Goal: Contribute content: Add original content to the website for others to see

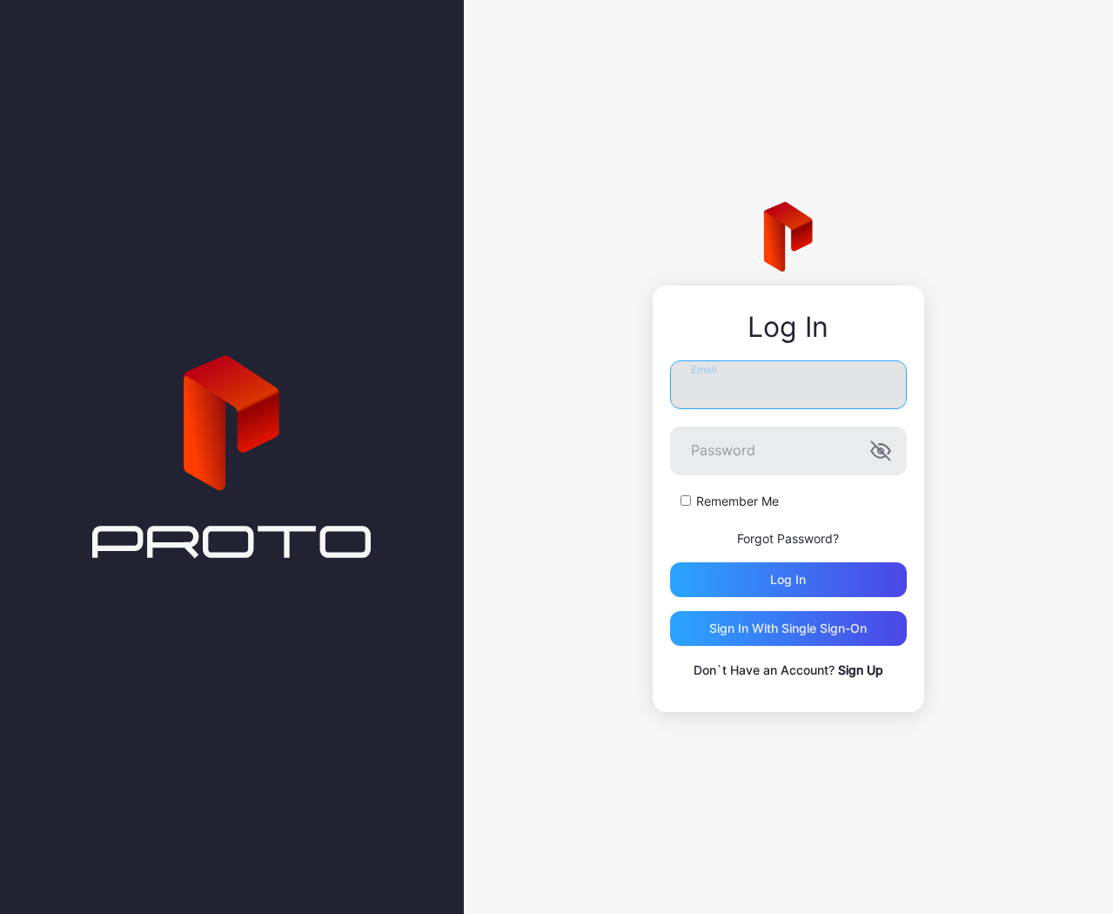
click at [806, 388] on input "Email" at bounding box center [788, 384] width 237 height 49
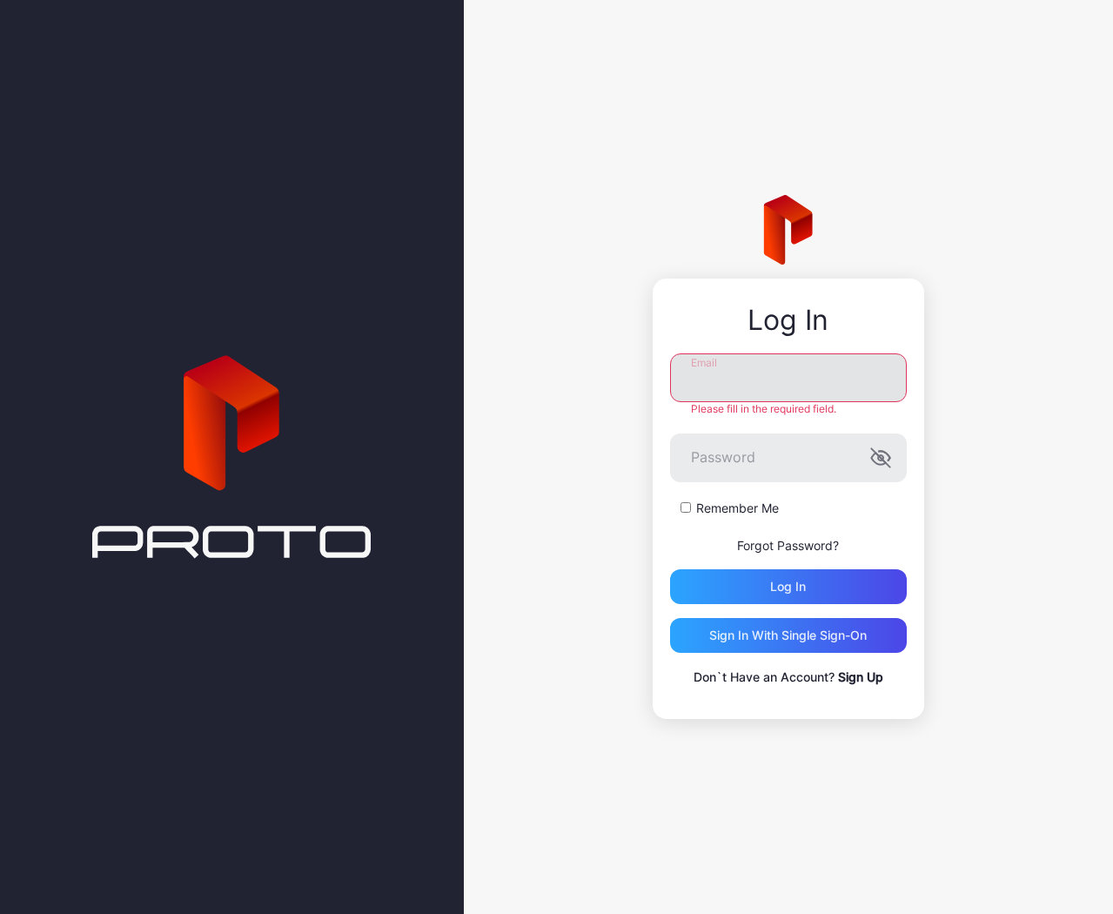
click at [791, 387] on input "Email" at bounding box center [788, 377] width 237 height 49
type input "**********"
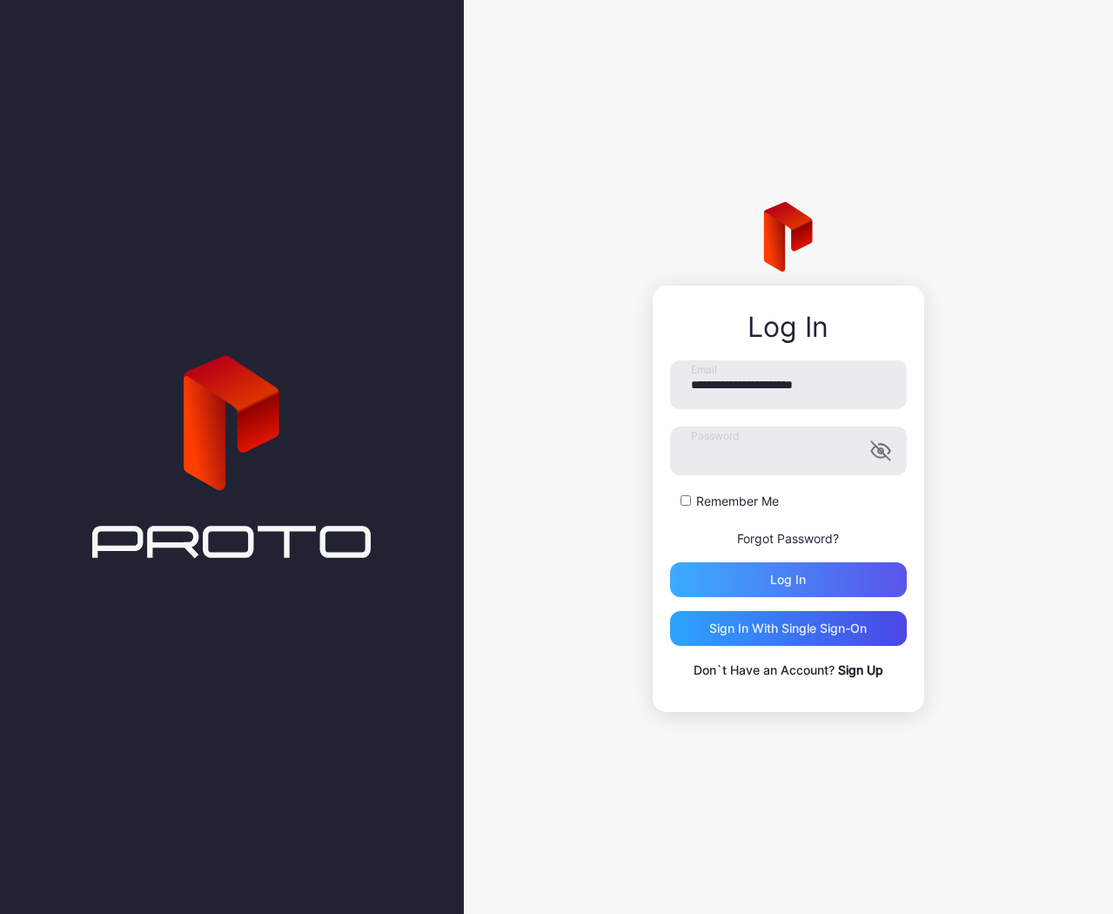
click at [806, 579] on div "Log in" at bounding box center [788, 580] width 36 height 14
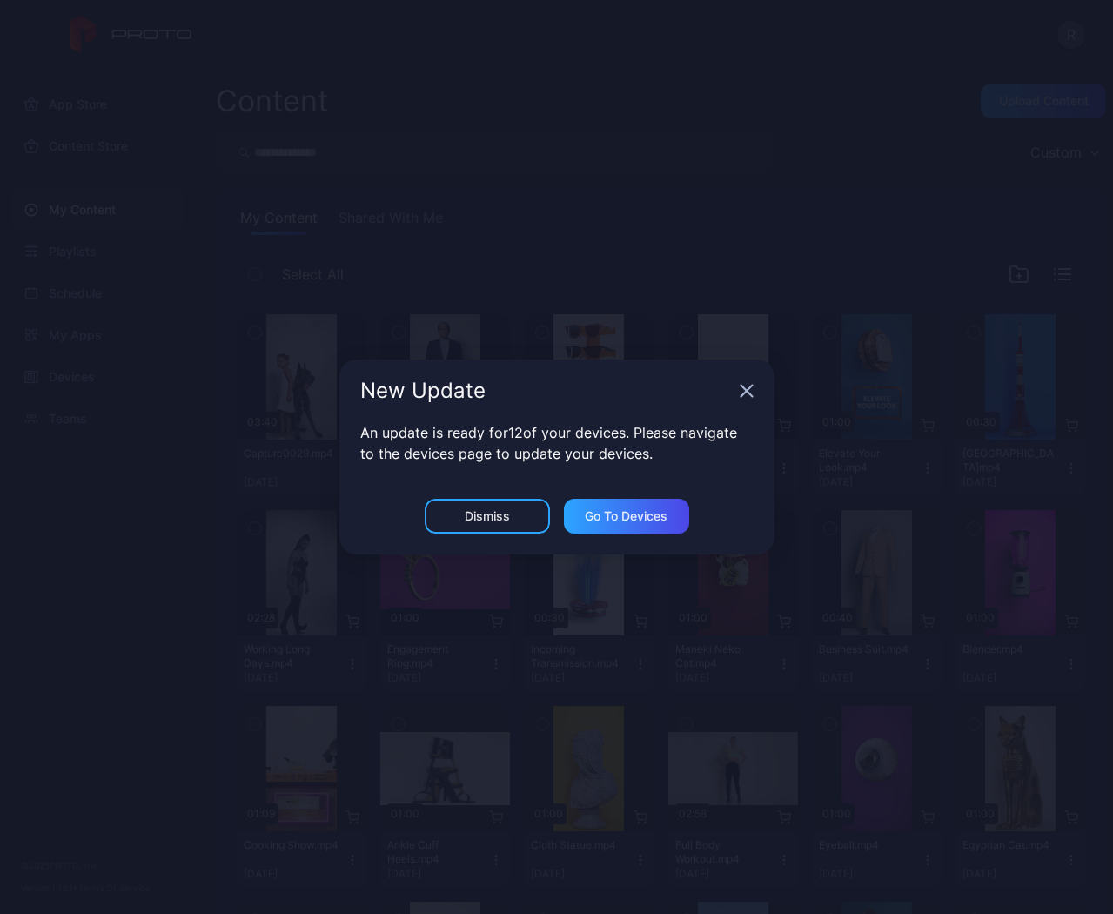
click at [509, 526] on div "Dismiss" at bounding box center [487, 516] width 125 height 35
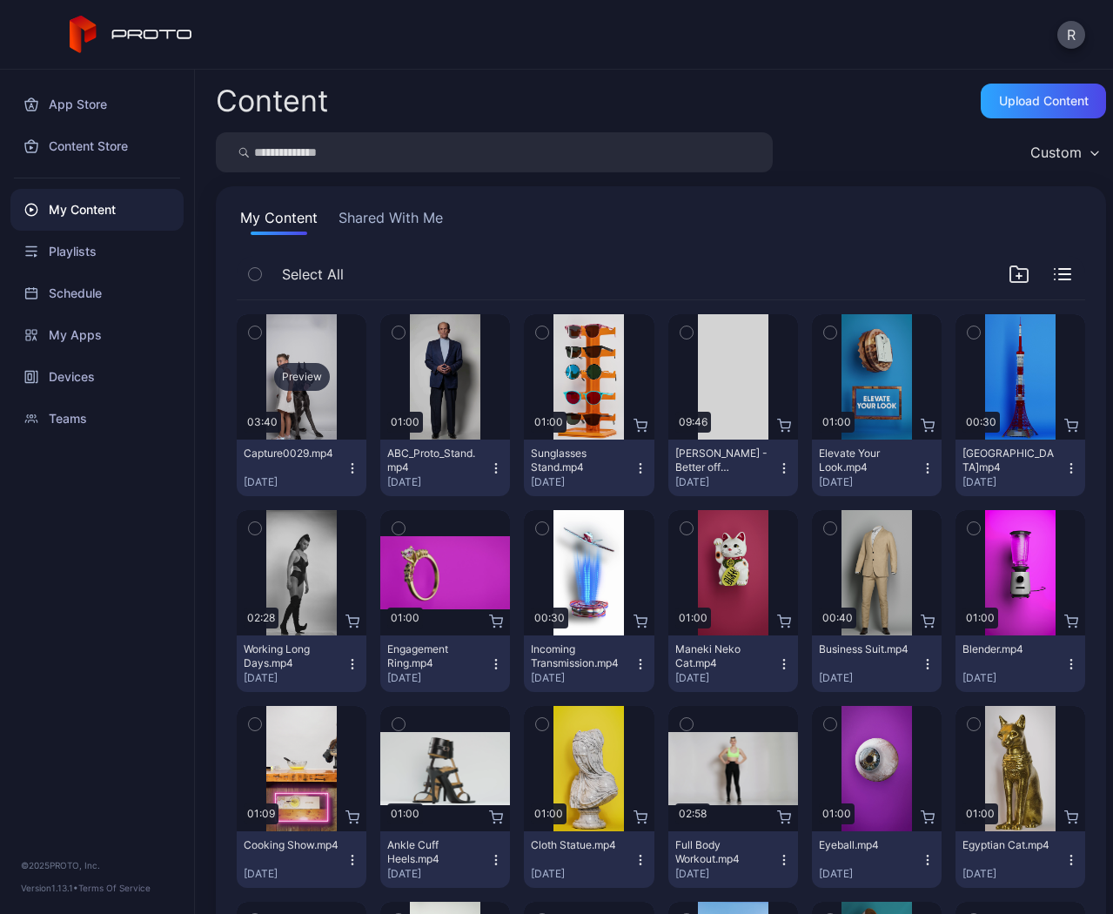
click at [321, 424] on div "Preview" at bounding box center [302, 376] width 130 height 125
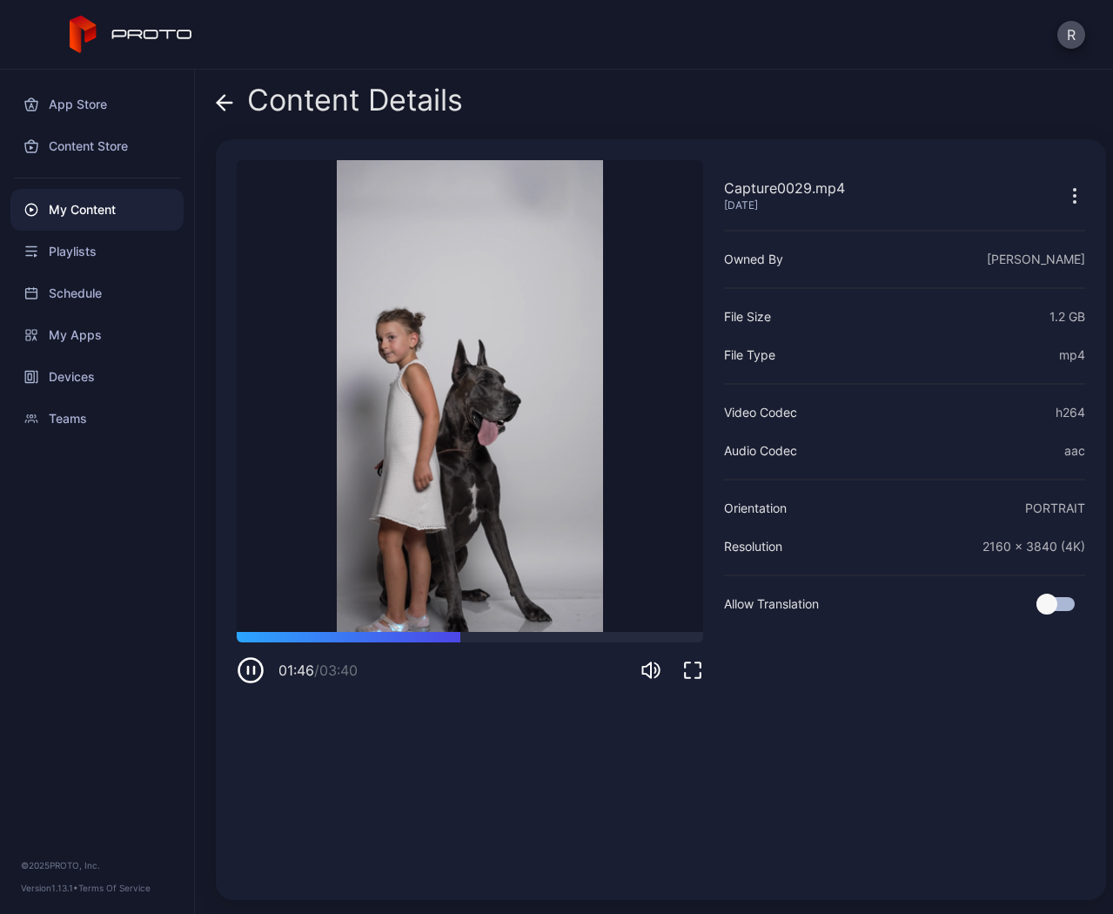
click at [254, 670] on icon "button" at bounding box center [254, 670] width 0 height 7
click at [227, 101] on icon at bounding box center [224, 102] width 17 height 17
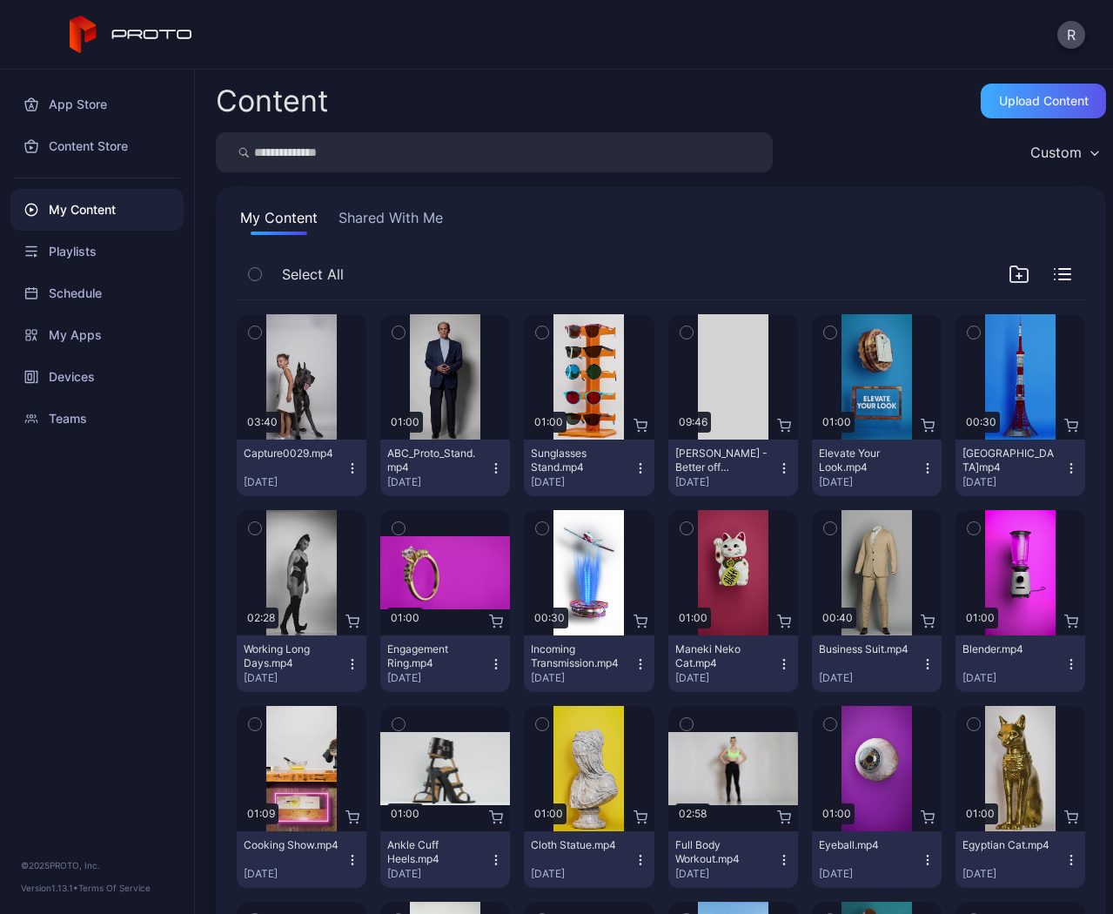
click at [860, 107] on div "Upload Content" at bounding box center [1044, 101] width 90 height 14
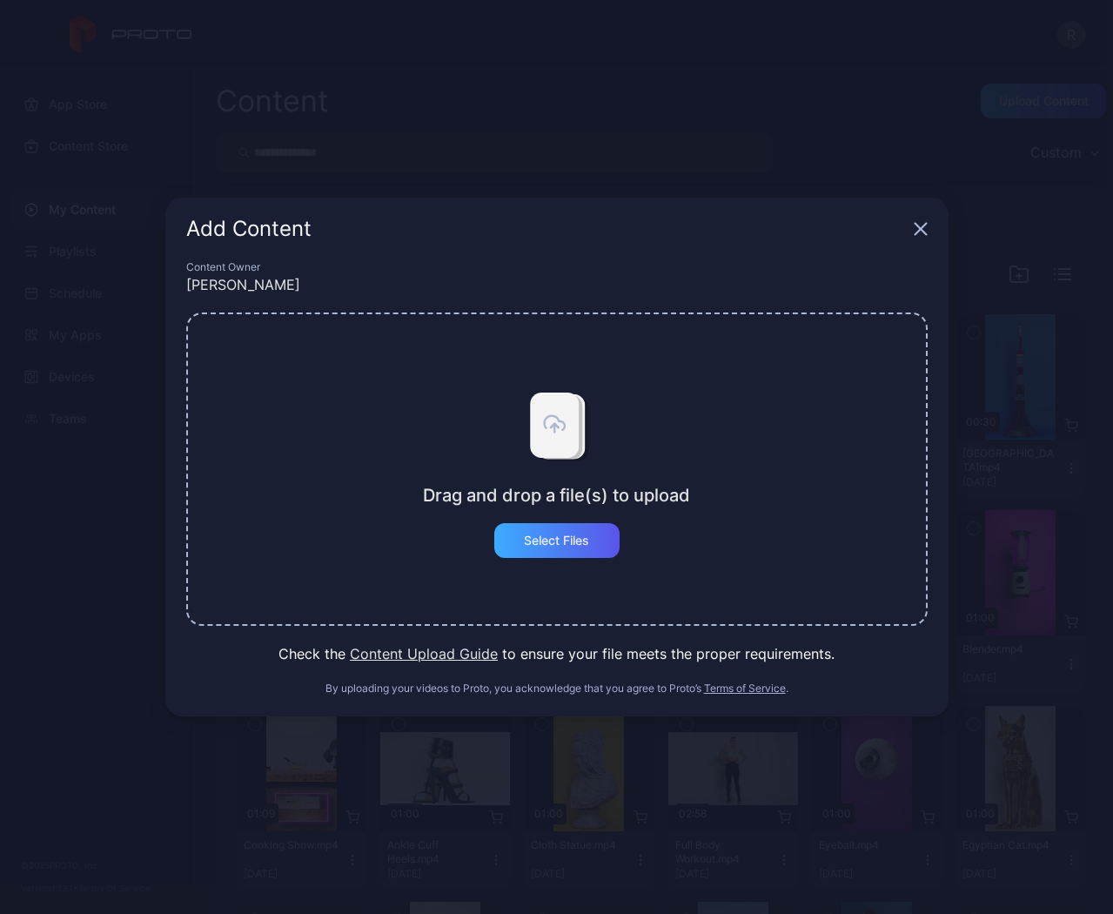
click at [578, 540] on div "Select Files" at bounding box center [556, 541] width 65 height 14
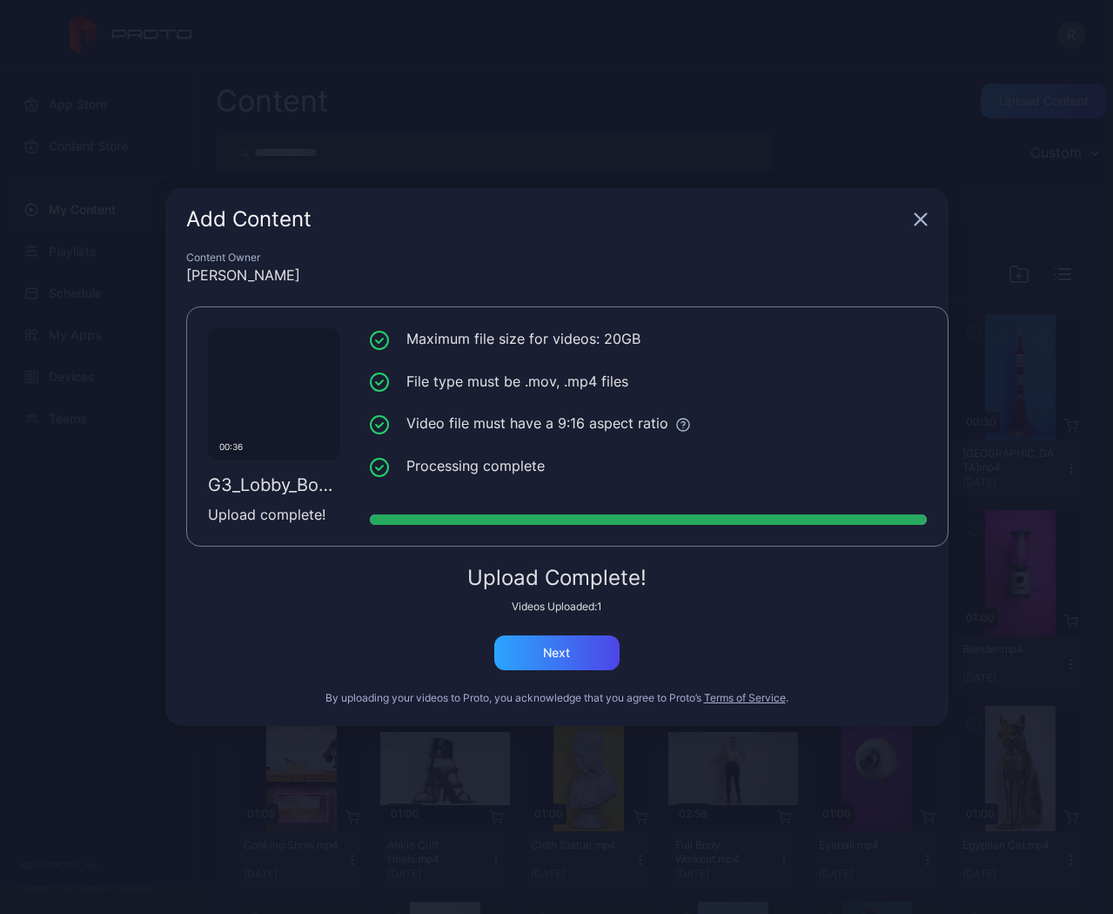
click at [860, 221] on icon "button" at bounding box center [920, 219] width 11 height 11
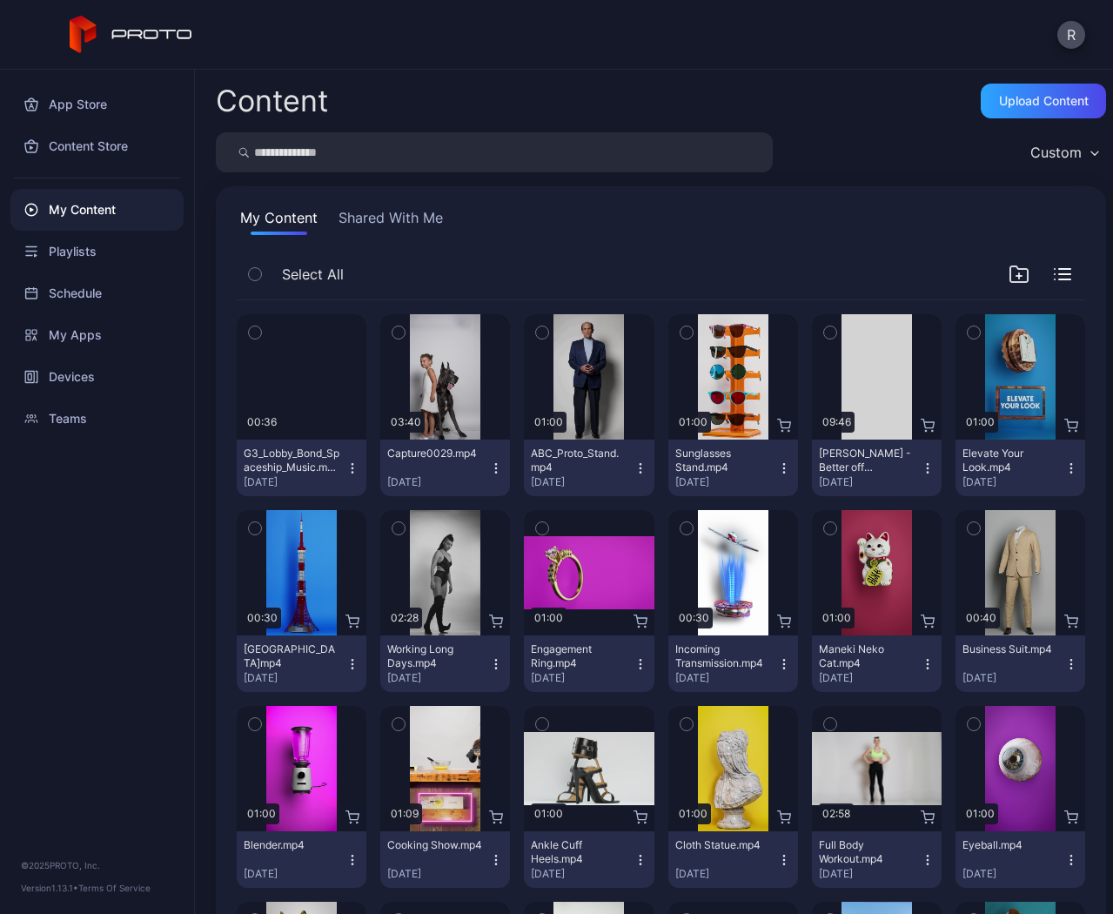
click at [252, 329] on icon "button" at bounding box center [255, 332] width 12 height 19
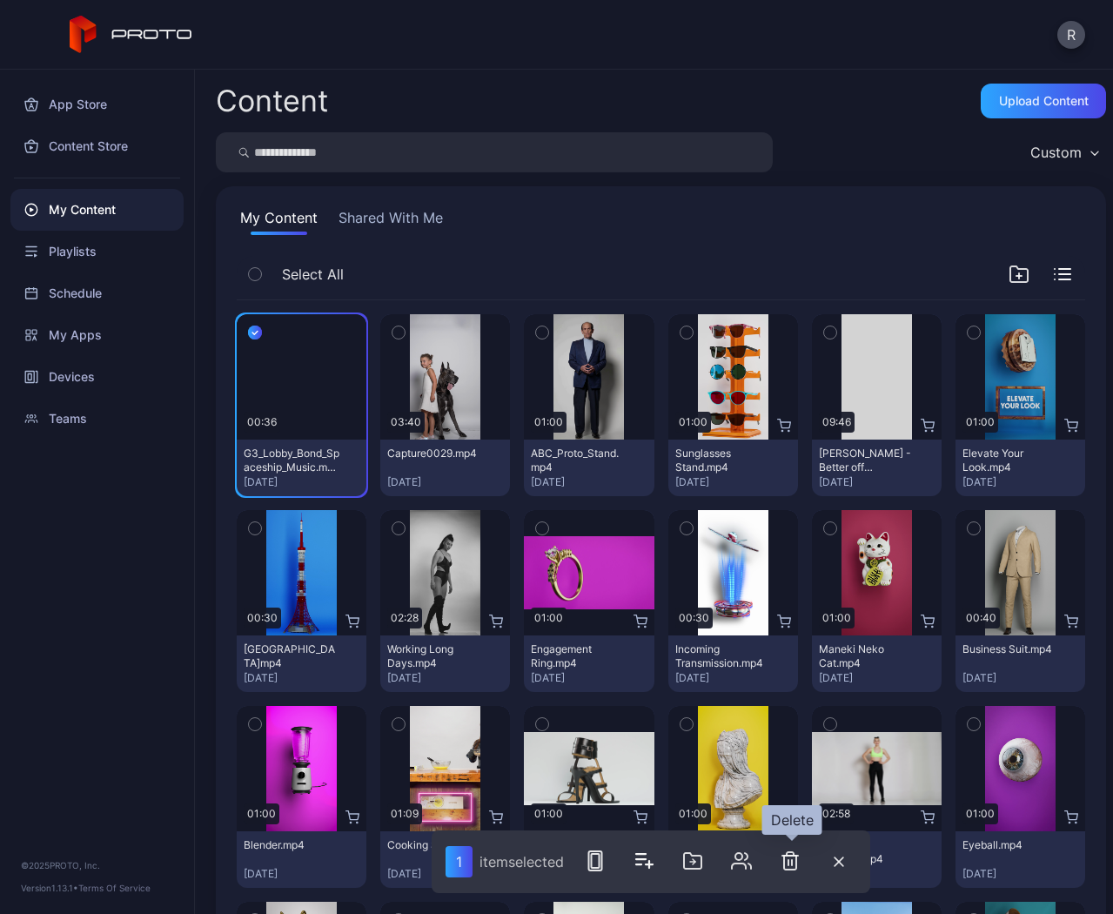
click at [790, 867] on icon "button" at bounding box center [790, 860] width 21 height 21
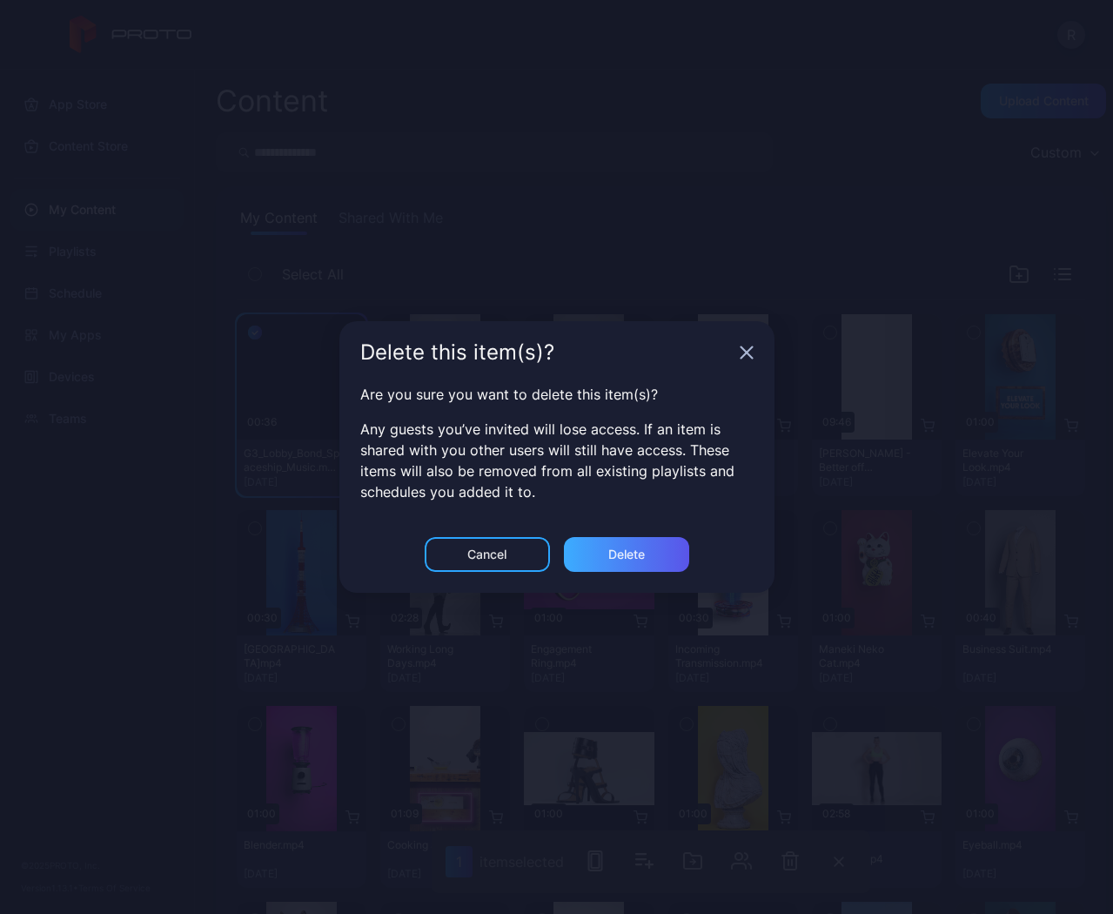
click at [651, 547] on div "Delete" at bounding box center [626, 554] width 125 height 35
